Goal: Transaction & Acquisition: Subscribe to service/newsletter

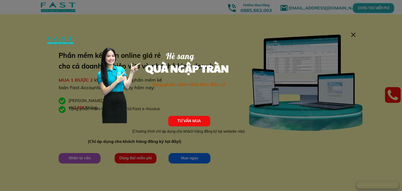
click at [352, 35] on div at bounding box center [353, 35] width 4 height 4
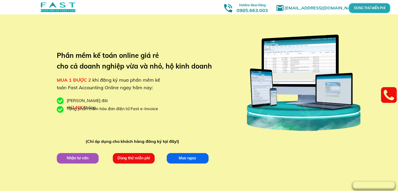
click at [143, 154] on p "Dùng thử miễn phí" at bounding box center [134, 158] width 42 height 10
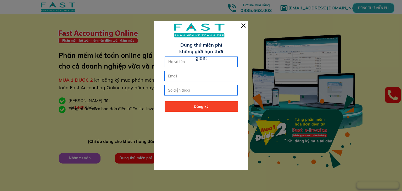
click at [182, 62] on input "text" at bounding box center [201, 62] width 69 height 10
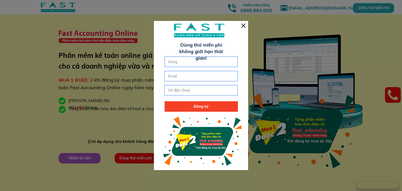
type input "trang"
click at [181, 76] on input "email" at bounding box center [201, 76] width 69 height 10
type input "trangtran2005sl@gmail. com"
click at [175, 87] on input "tel" at bounding box center [201, 90] width 69 height 10
type input "0394204900"
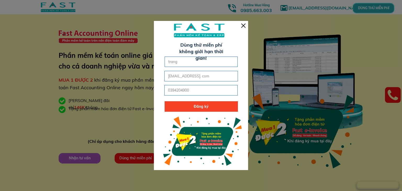
click at [186, 103] on p "Đăng ký" at bounding box center [201, 106] width 73 height 10
click at [197, 61] on input "trang" at bounding box center [201, 62] width 69 height 10
click at [212, 103] on p "Đăng ký" at bounding box center [201, 106] width 73 height 10
click at [198, 76] on input "trangtran2005sl@gmail. com" at bounding box center [201, 76] width 69 height 10
click at [204, 102] on p "Đăng ký" at bounding box center [201, 106] width 73 height 10
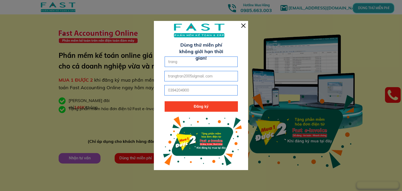
click at [204, 102] on p "Đăng ký" at bounding box center [201, 106] width 73 height 10
click at [221, 79] on input "trangtran2005slgmail. com" at bounding box center [201, 76] width 69 height 10
type input "t"
type input "[EMAIL_ADDRESS][DOMAIN_NAME]"
click button "submit" at bounding box center [0, 0] width 0 height 0
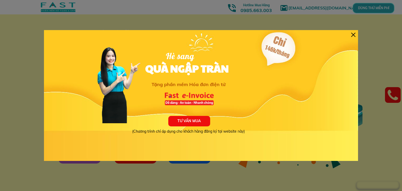
click at [353, 34] on div at bounding box center [353, 35] width 4 height 4
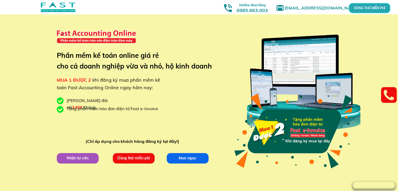
click at [139, 153] on p "Dùng thử miễn phí" at bounding box center [133, 158] width 45 height 11
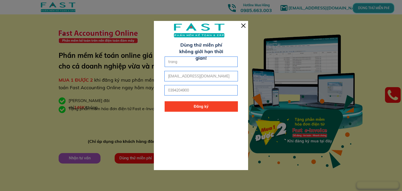
click at [171, 105] on p "Đăng ký" at bounding box center [201, 106] width 73 height 10
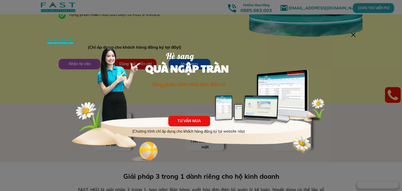
click at [356, 36] on div "TƯ VẤN MUA (Chương trình chỉ áp dụng cho khách hàng đăng ký tại website này) Hè…" at bounding box center [201, 95] width 314 height 131
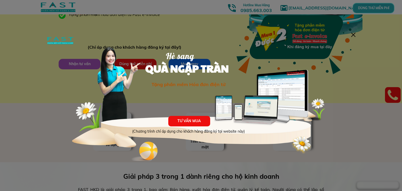
click at [354, 34] on div at bounding box center [353, 35] width 4 height 4
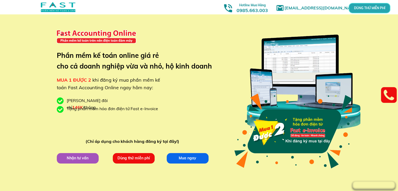
click at [150, 157] on p "Dùng thử miễn phí" at bounding box center [134, 158] width 42 height 10
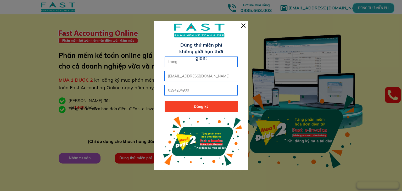
click at [225, 75] on input "[EMAIL_ADDRESS][DOMAIN_NAME]" at bounding box center [201, 76] width 69 height 10
type input "t"
click at [244, 26] on div at bounding box center [243, 26] width 4 height 4
